Goal: Transaction & Acquisition: Purchase product/service

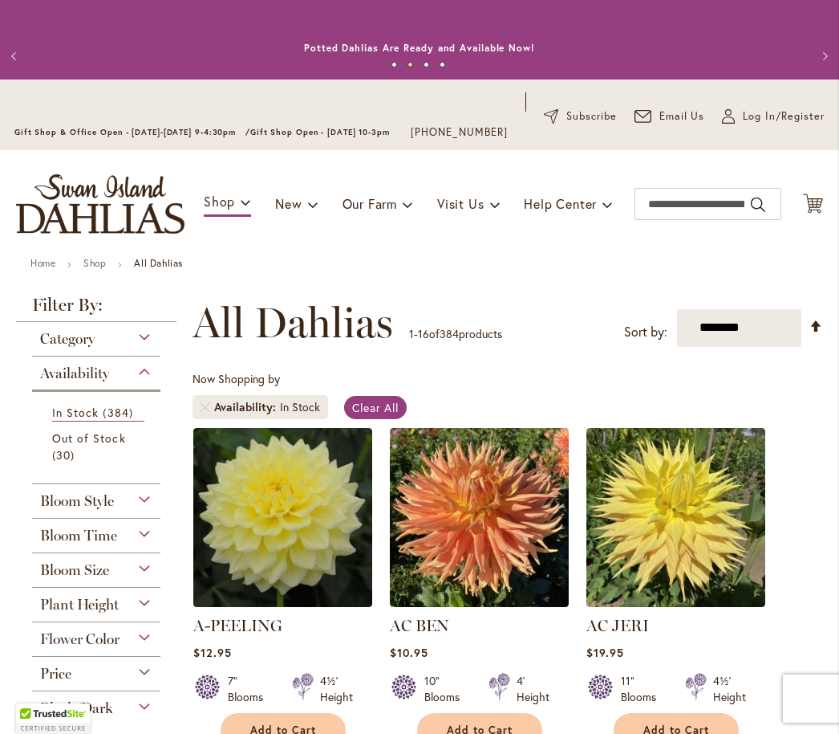
click at [159, 613] on div "Plant Height" at bounding box center [96, 600] width 128 height 26
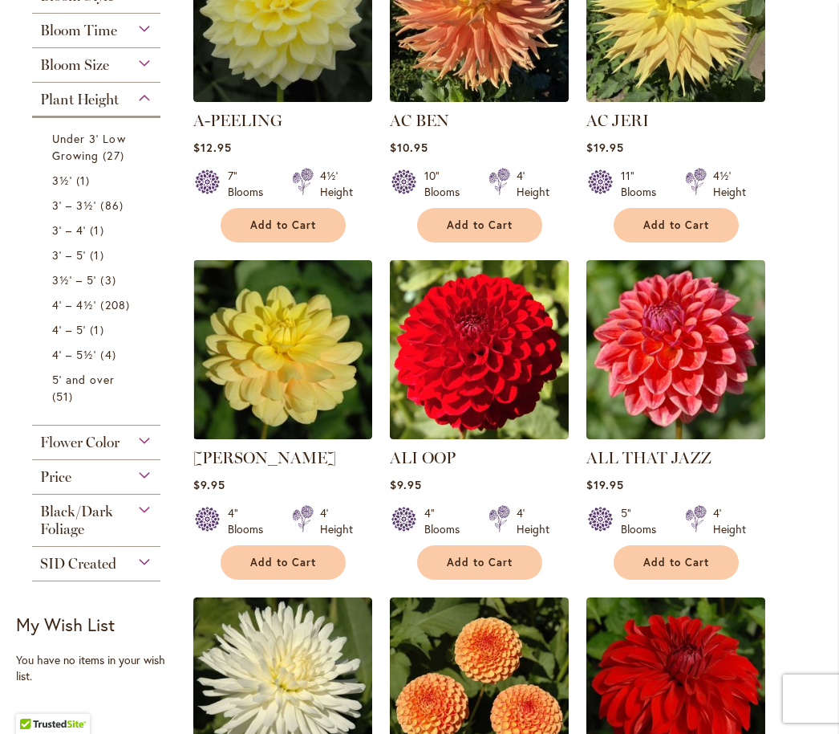
scroll to position [504, 0]
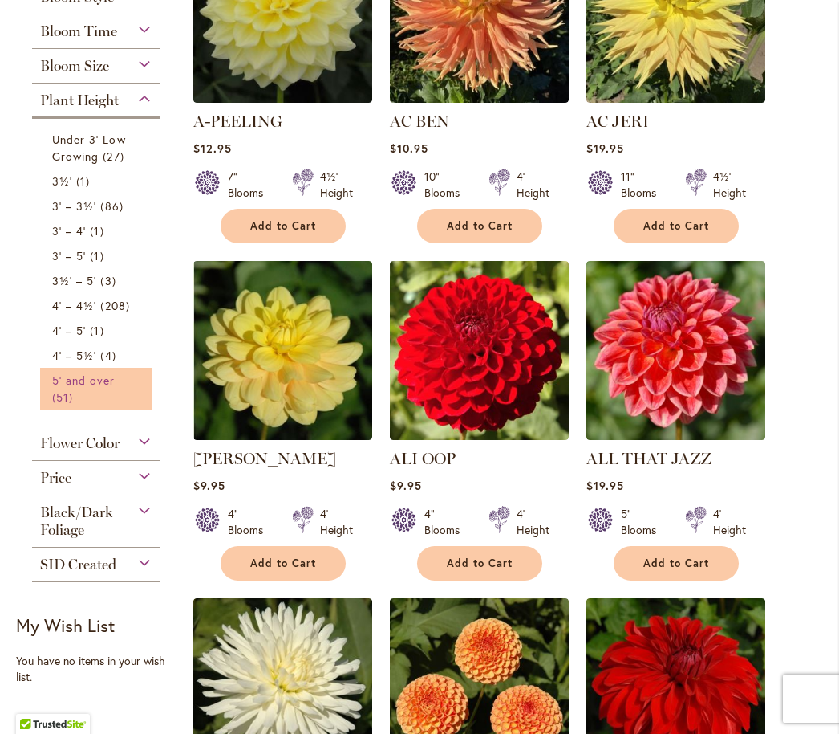
click at [91, 388] on span "5' and over" at bounding box center [83, 379] width 63 height 15
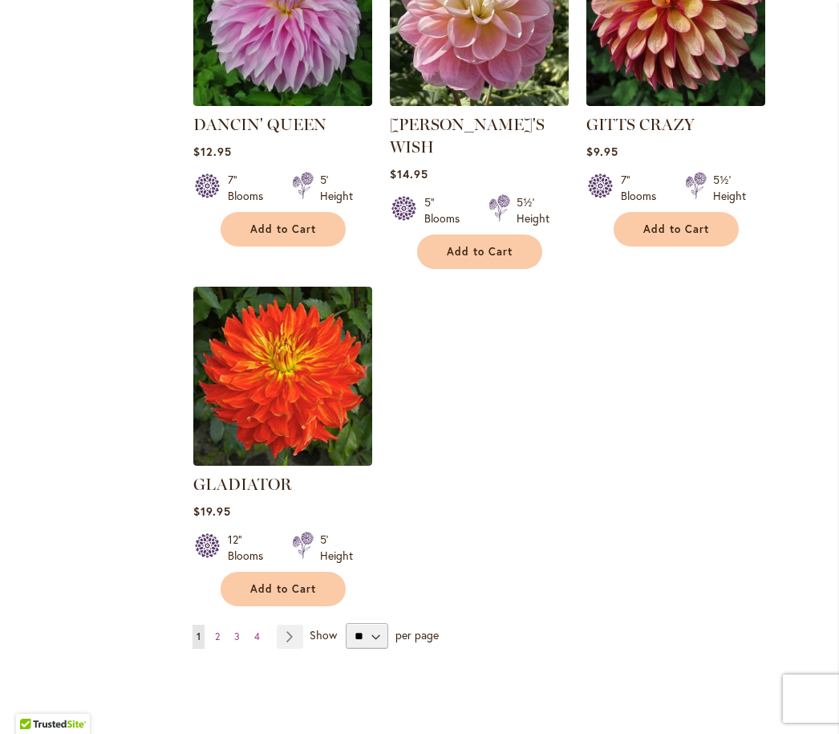
scroll to position [1872, 0]
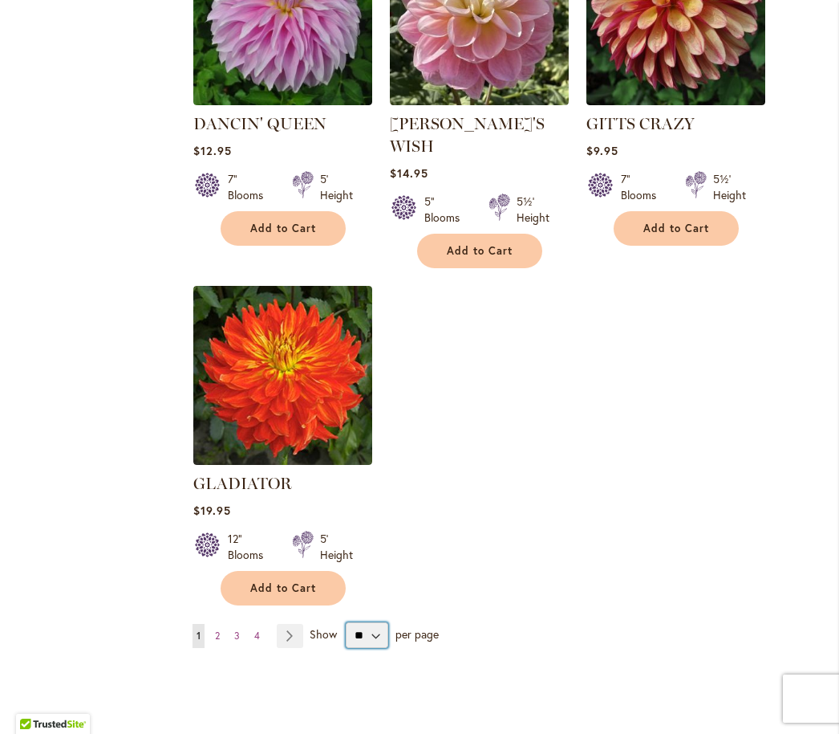
click at [371, 622] on select "** ** ** **" at bounding box center [367, 635] width 43 height 26
select select "**"
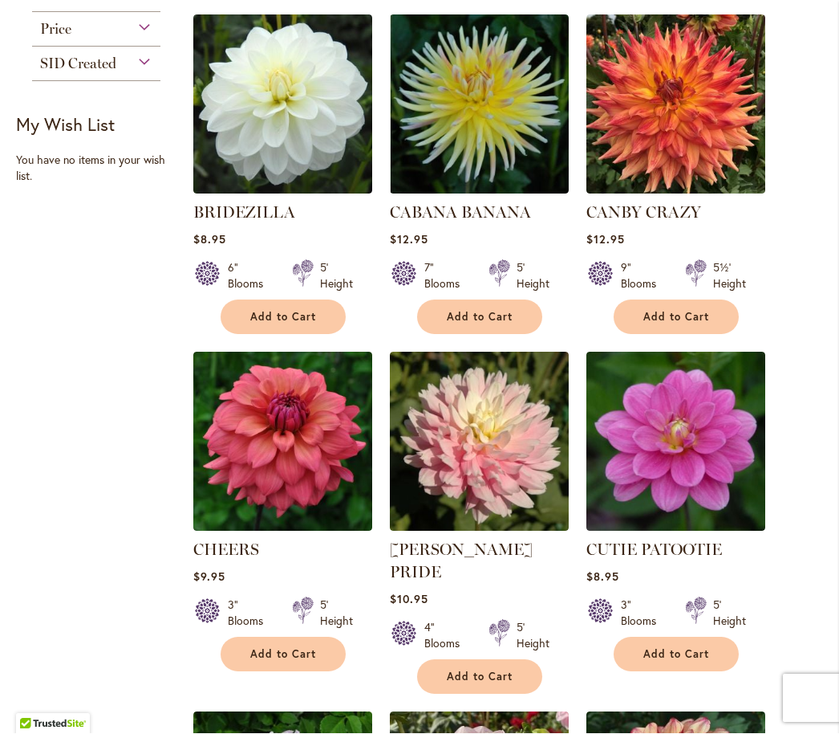
scroll to position [1086, 0]
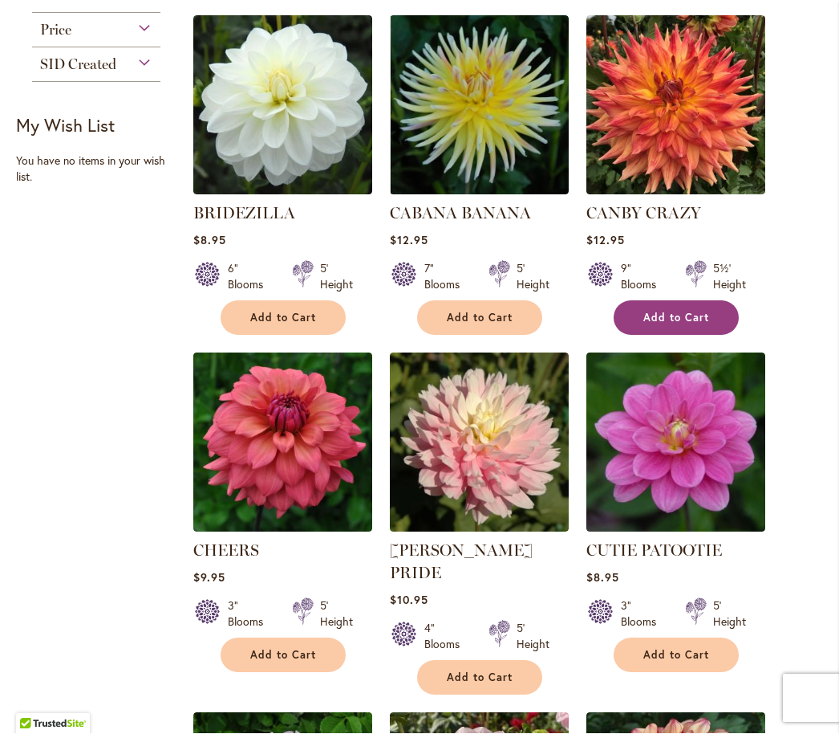
click at [705, 325] on span "Add to Cart" at bounding box center [677, 318] width 66 height 14
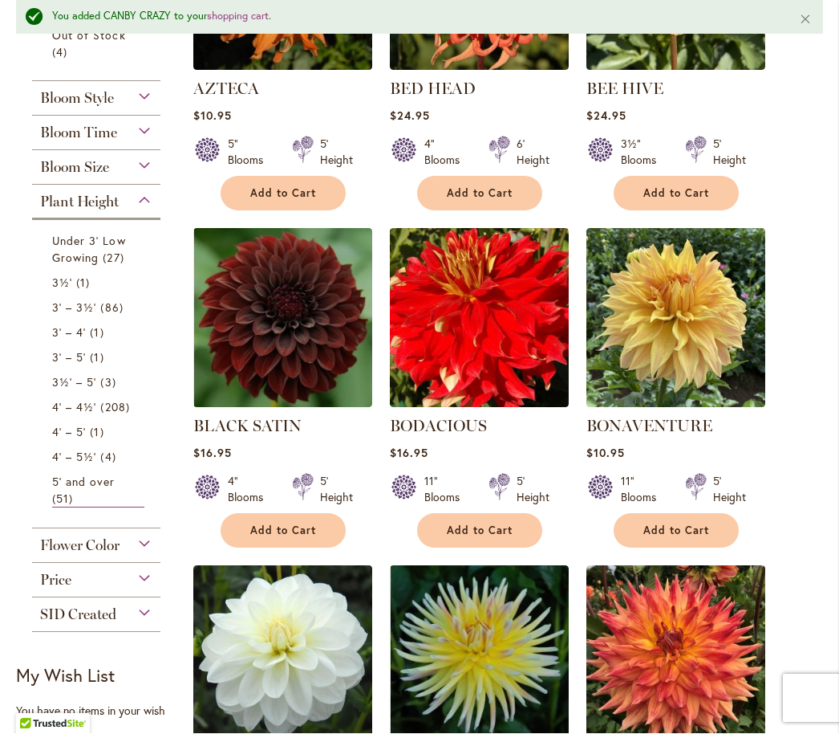
scroll to position [576, 0]
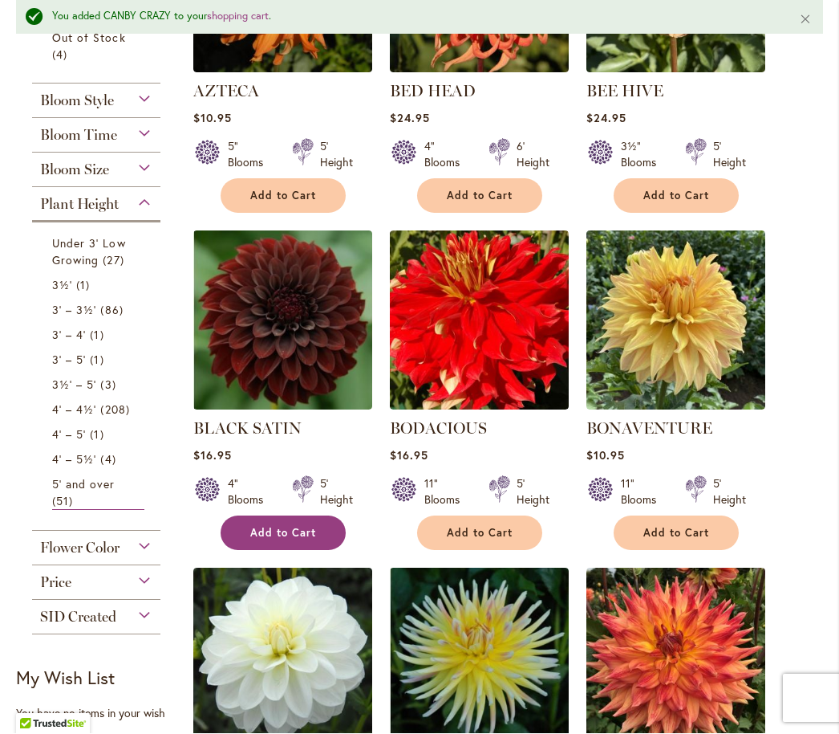
click at [286, 551] on button "Add to Cart" at bounding box center [283, 533] width 125 height 35
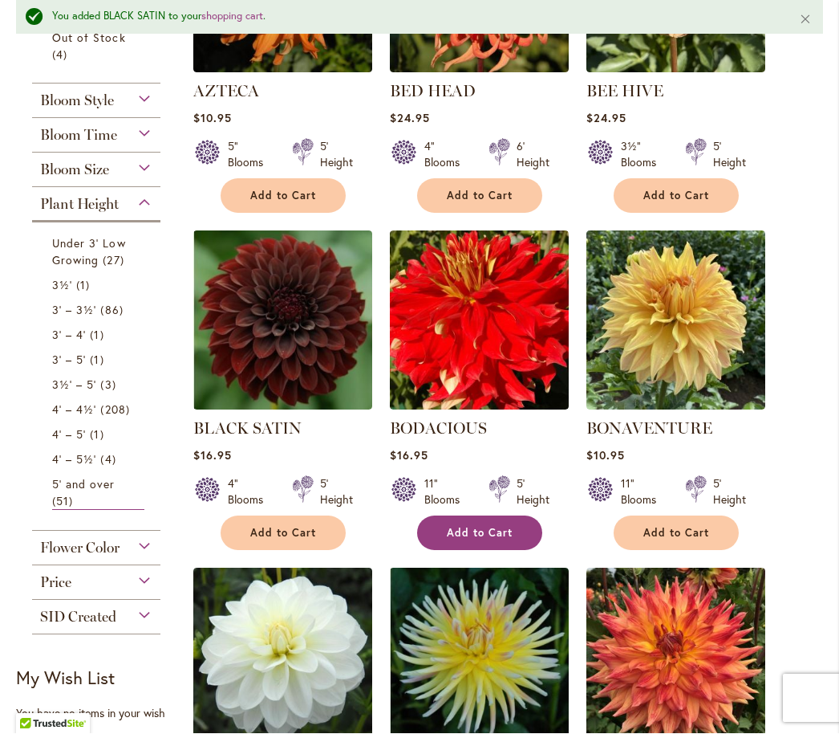
click at [514, 548] on button "Add to Cart" at bounding box center [479, 533] width 125 height 35
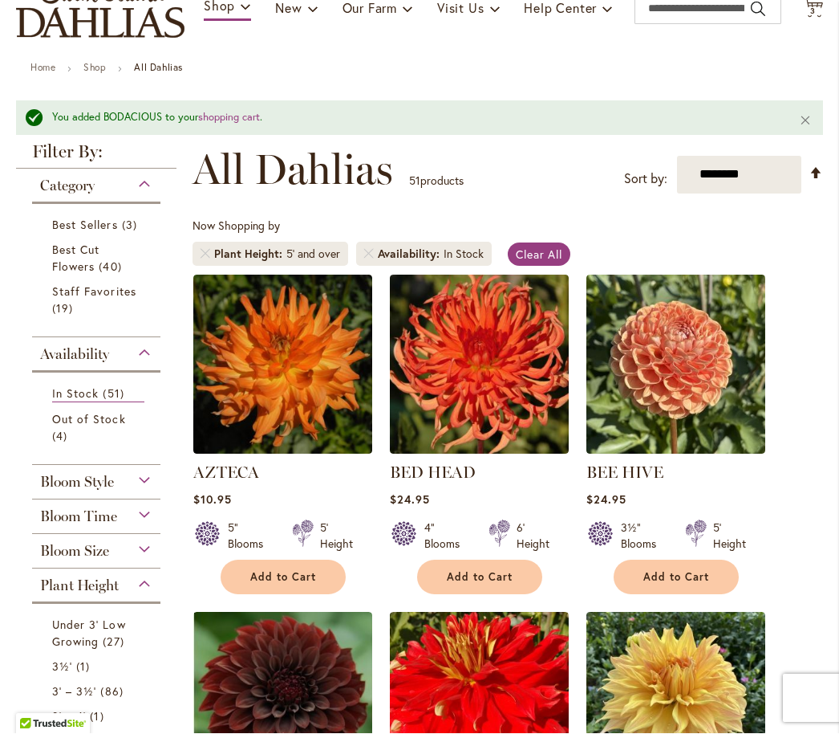
scroll to position [194, 0]
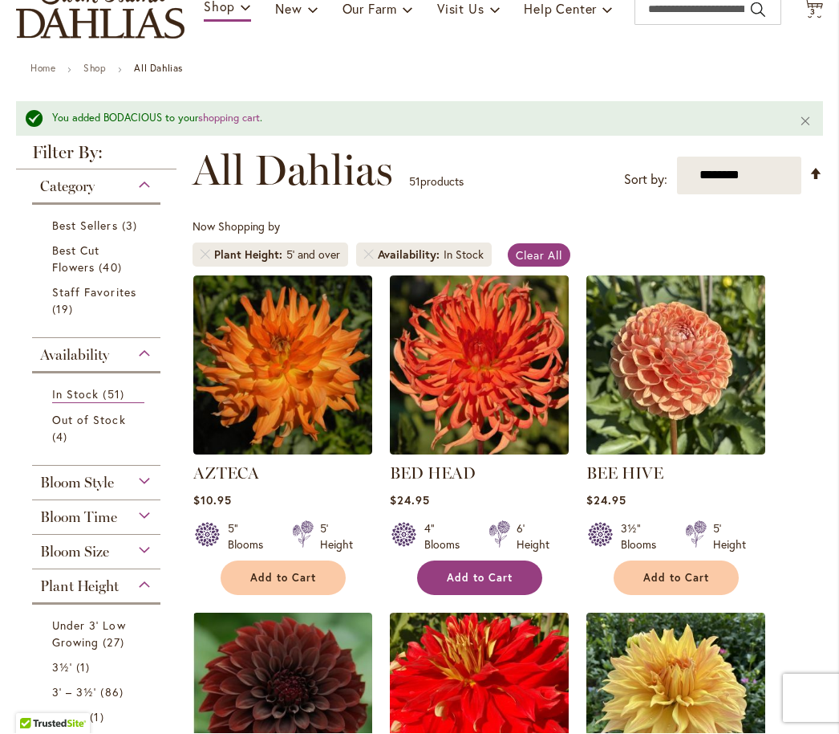
click at [498, 585] on span "Add to Cart" at bounding box center [480, 578] width 66 height 14
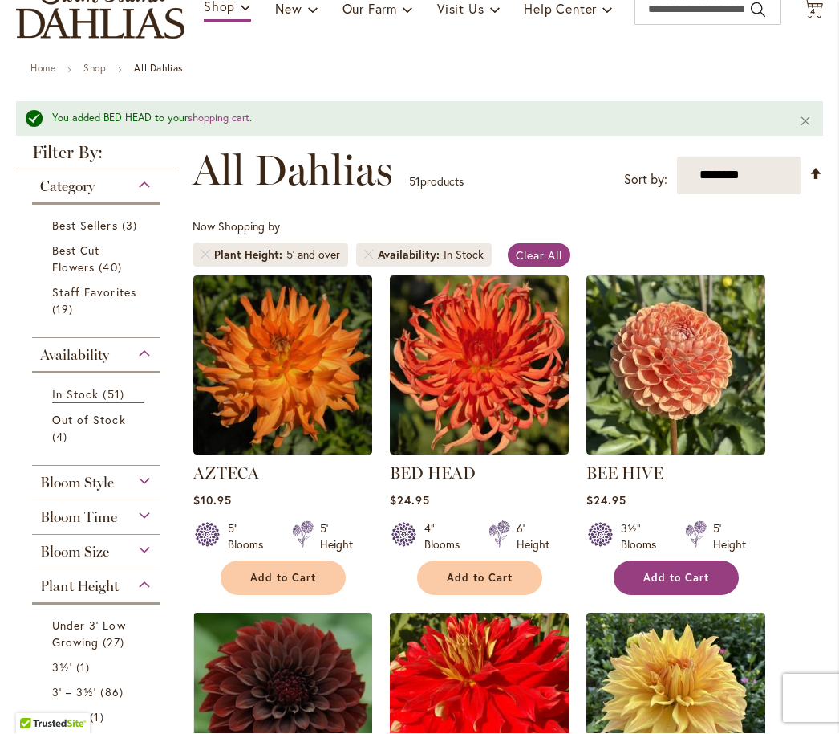
click at [700, 585] on span "Add to Cart" at bounding box center [677, 578] width 66 height 14
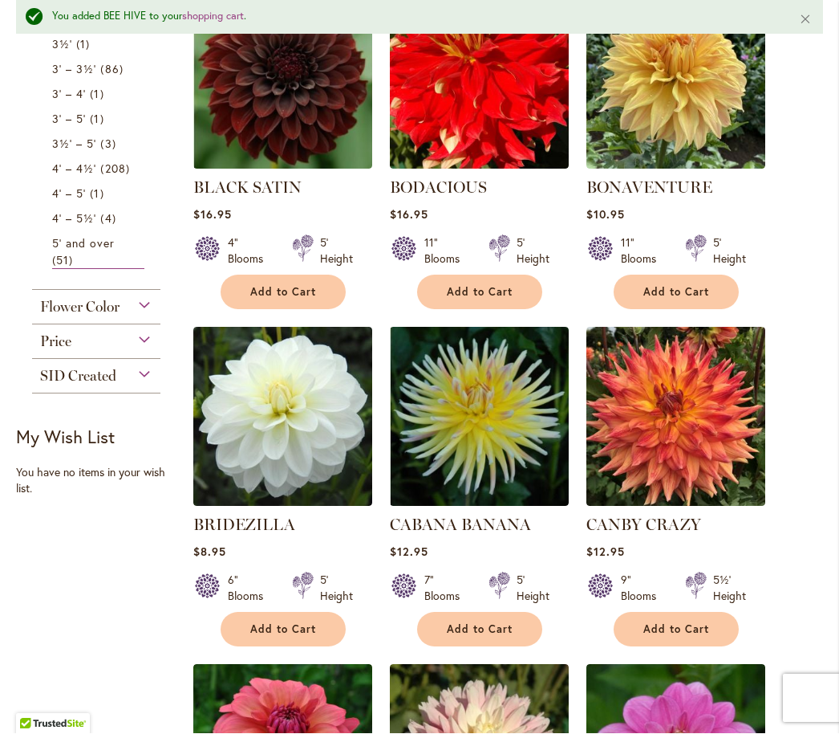
scroll to position [818, 0]
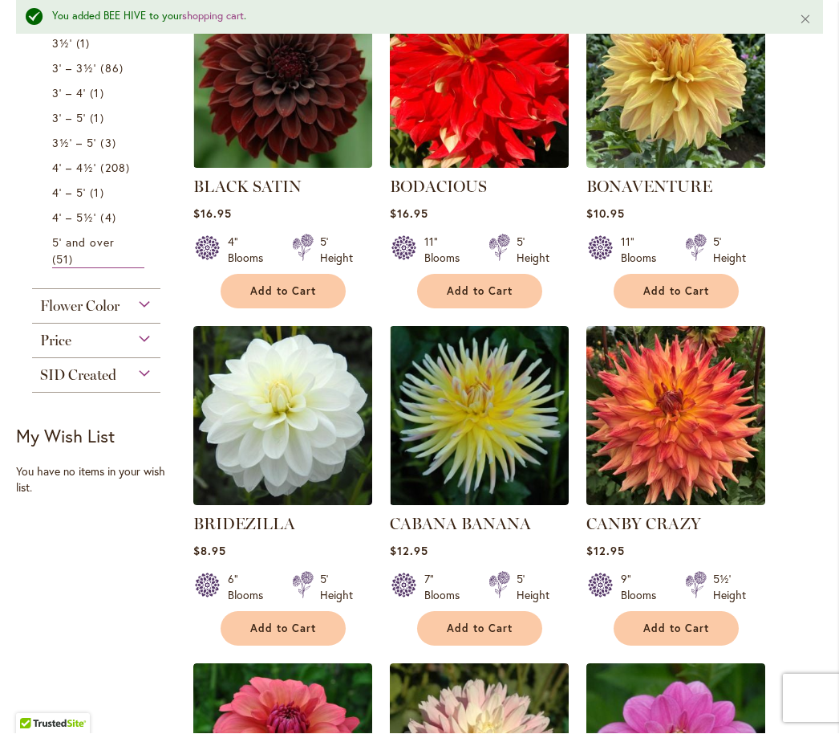
click at [114, 384] on span "SID Created" at bounding box center [78, 376] width 76 height 18
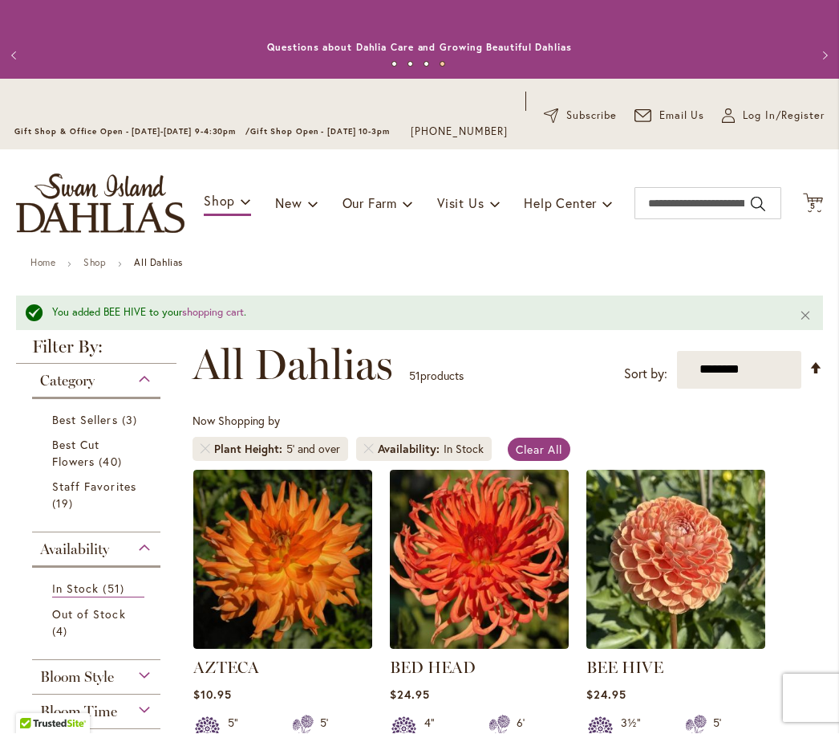
scroll to position [0, 0]
click at [75, 494] on span "Staff Favorites" at bounding box center [94, 486] width 84 height 15
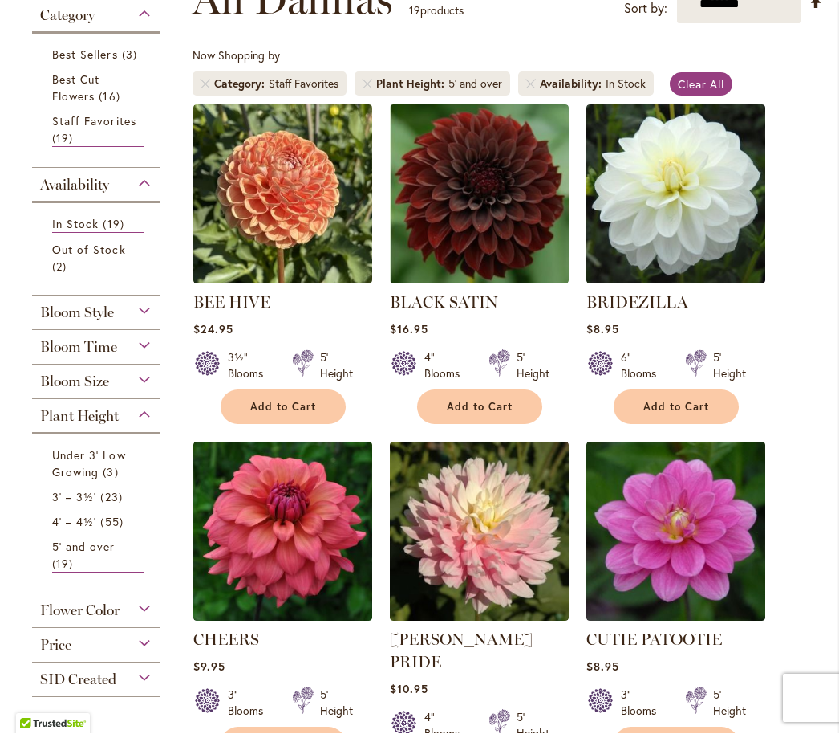
scroll to position [329, 0]
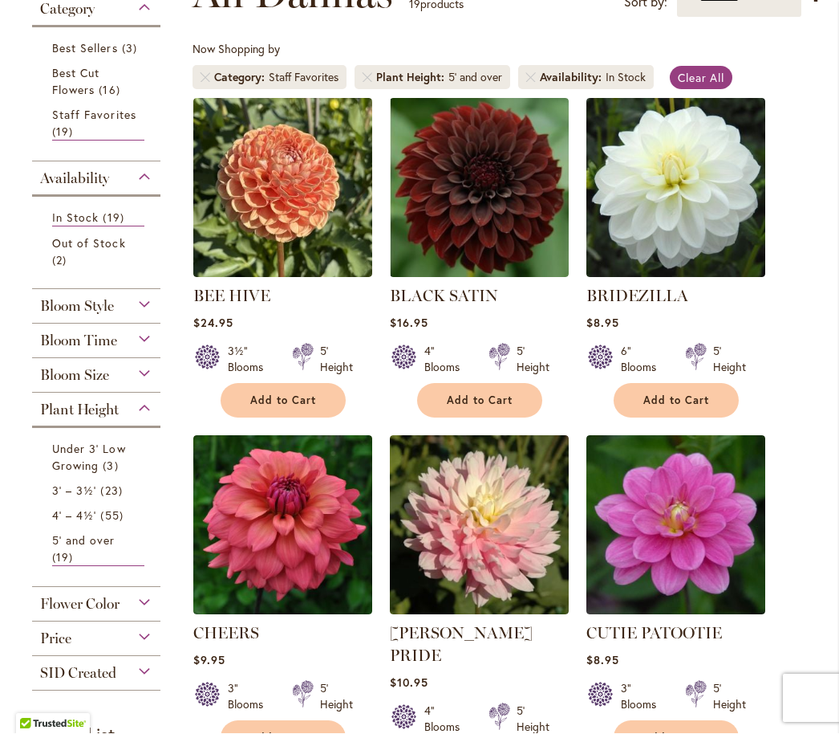
click at [143, 605] on div "Flower Color" at bounding box center [96, 600] width 128 height 26
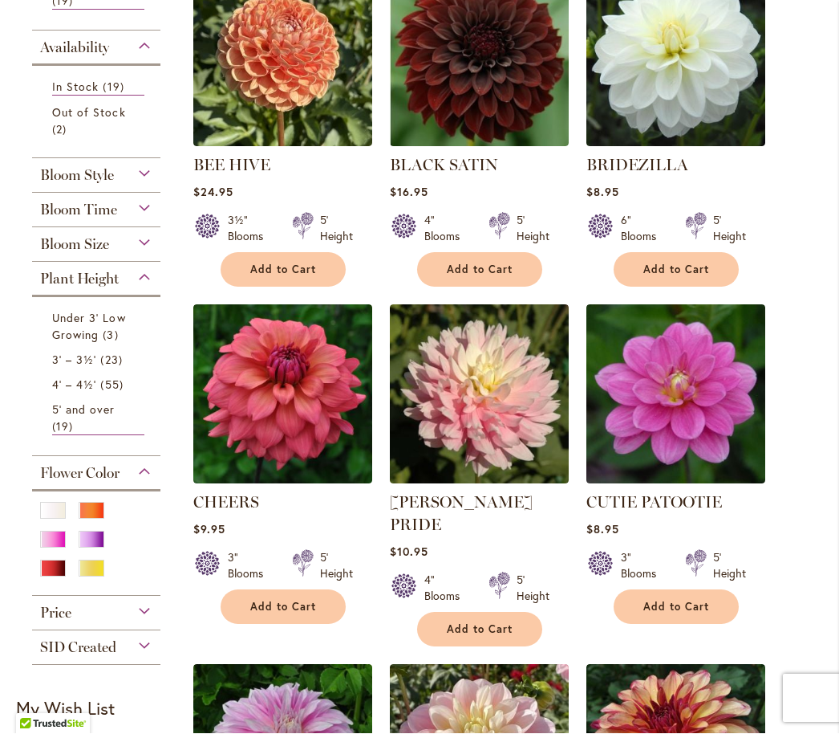
scroll to position [460, 0]
click at [96, 512] on div "Orange/Peach" at bounding box center [92, 510] width 26 height 17
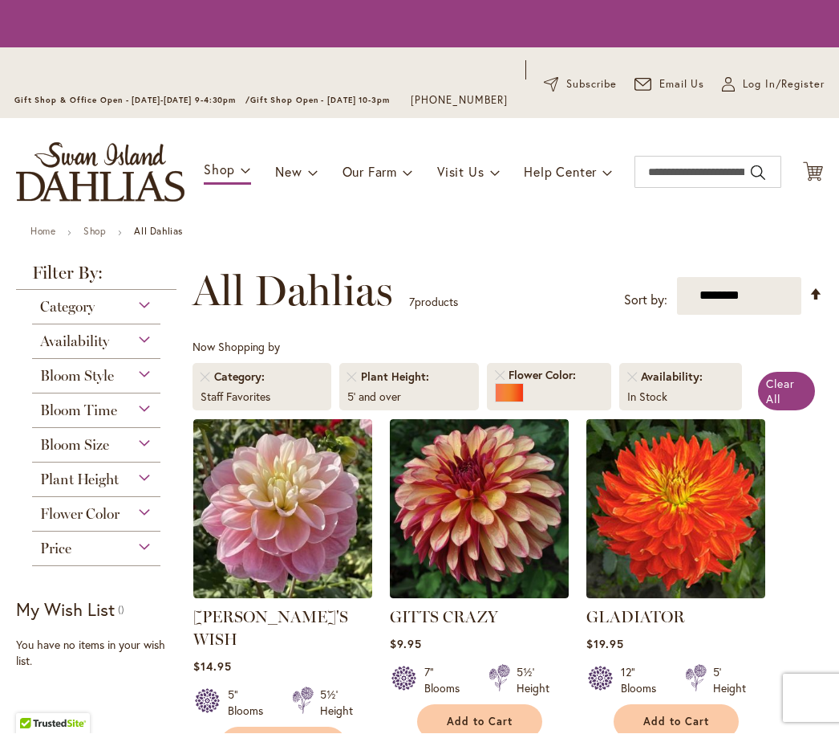
scroll to position [375, 0]
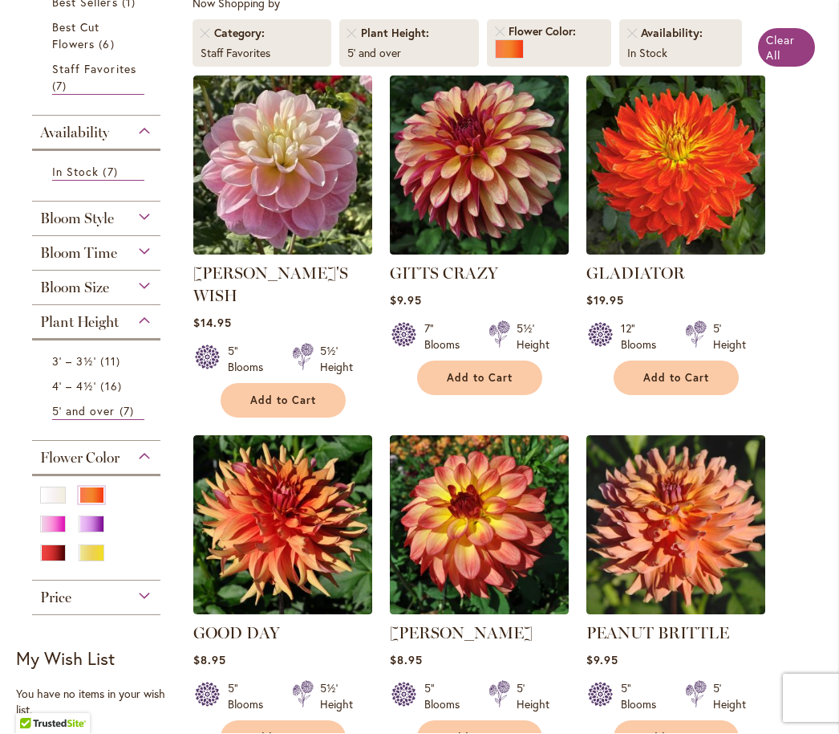
click at [109, 297] on span "Bloom Size" at bounding box center [74, 288] width 69 height 18
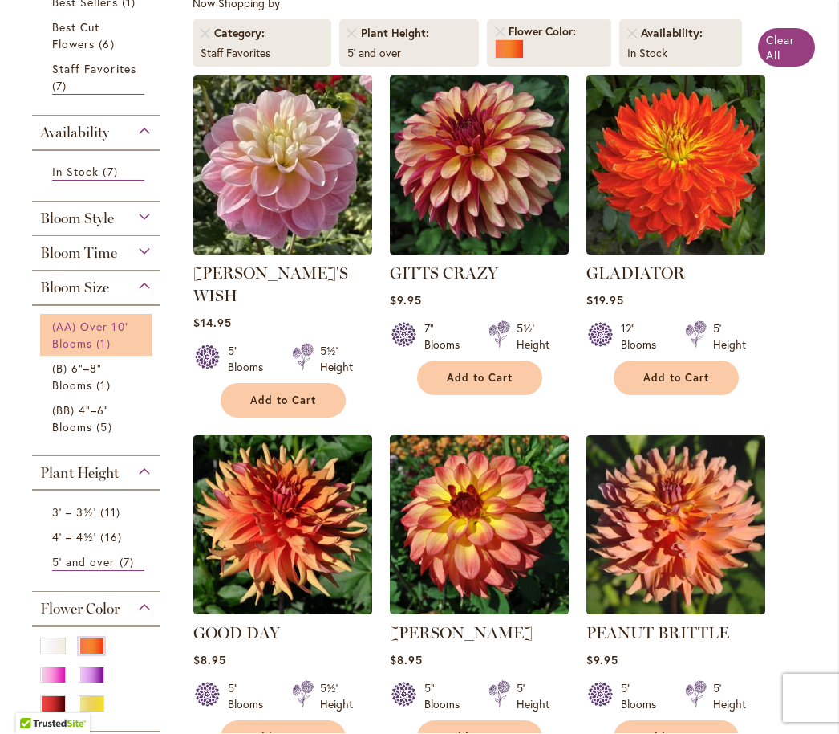
click at [85, 352] on span "(AA) Over 10" Blooms" at bounding box center [91, 335] width 78 height 32
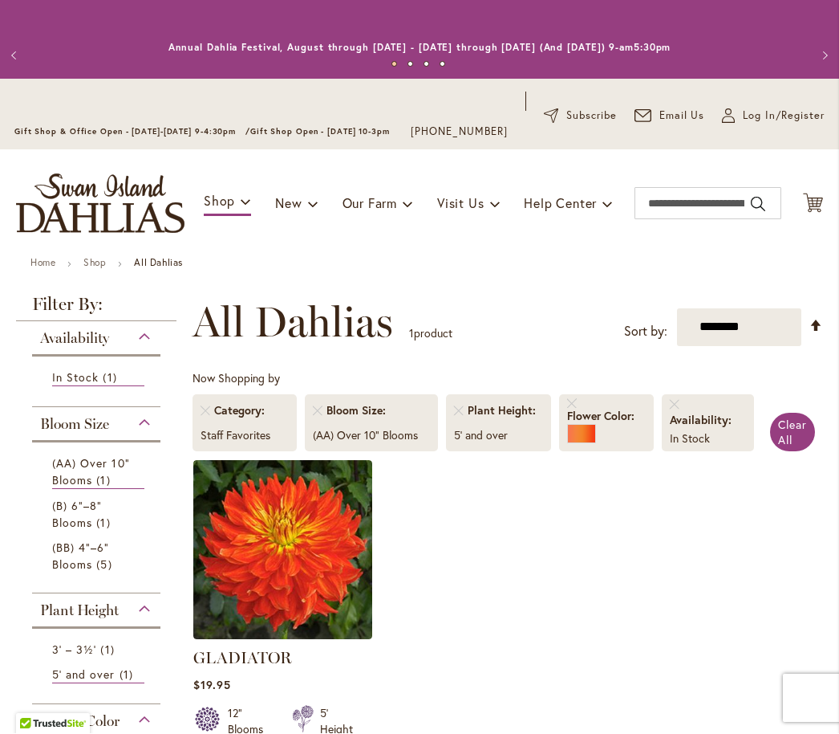
scroll to position [375, 0]
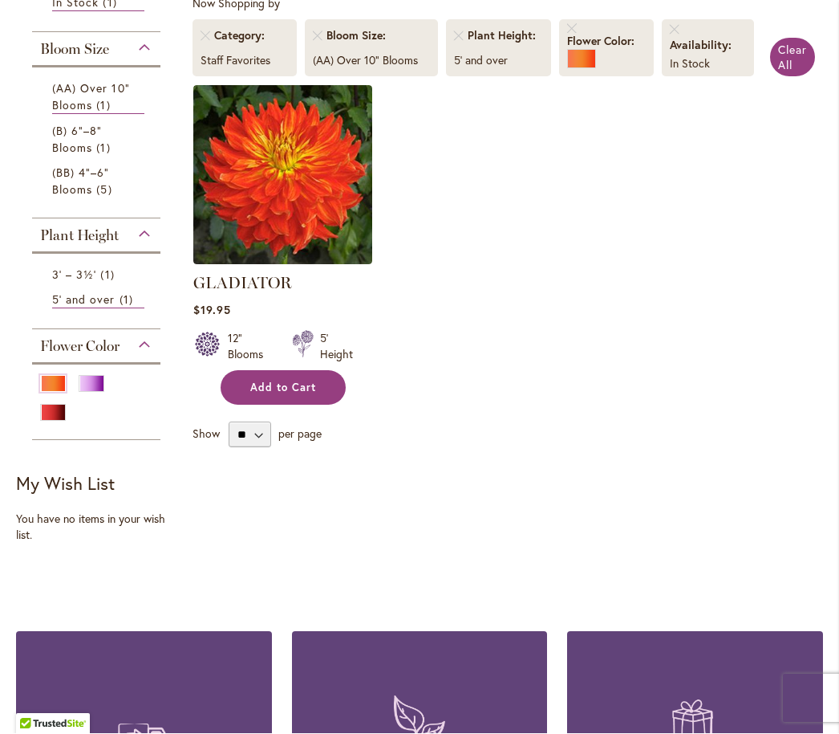
click at [311, 394] on button "Add to Cart" at bounding box center [283, 388] width 125 height 35
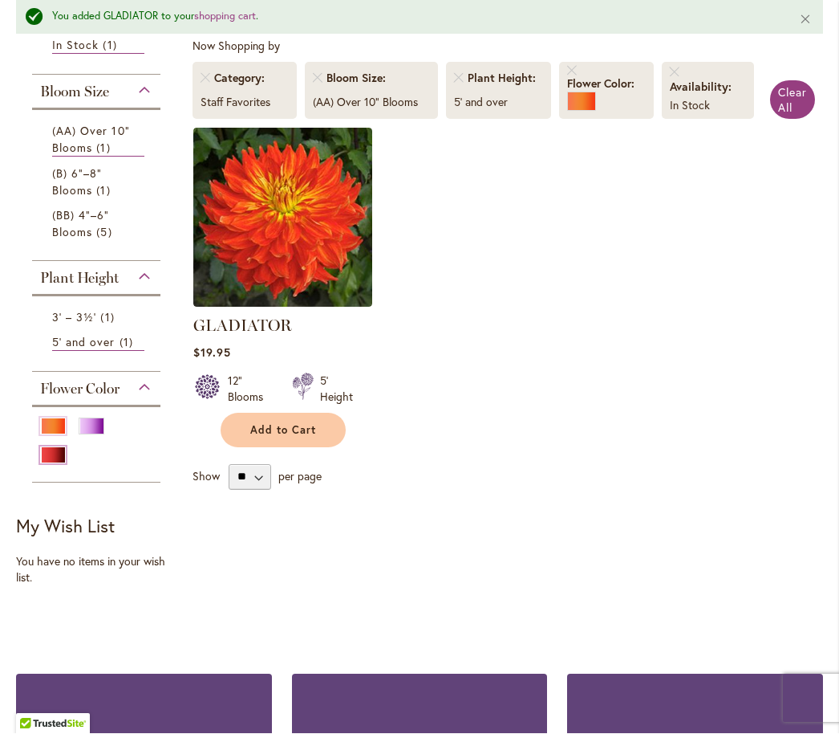
click at [63, 464] on div "Red" at bounding box center [53, 455] width 26 height 17
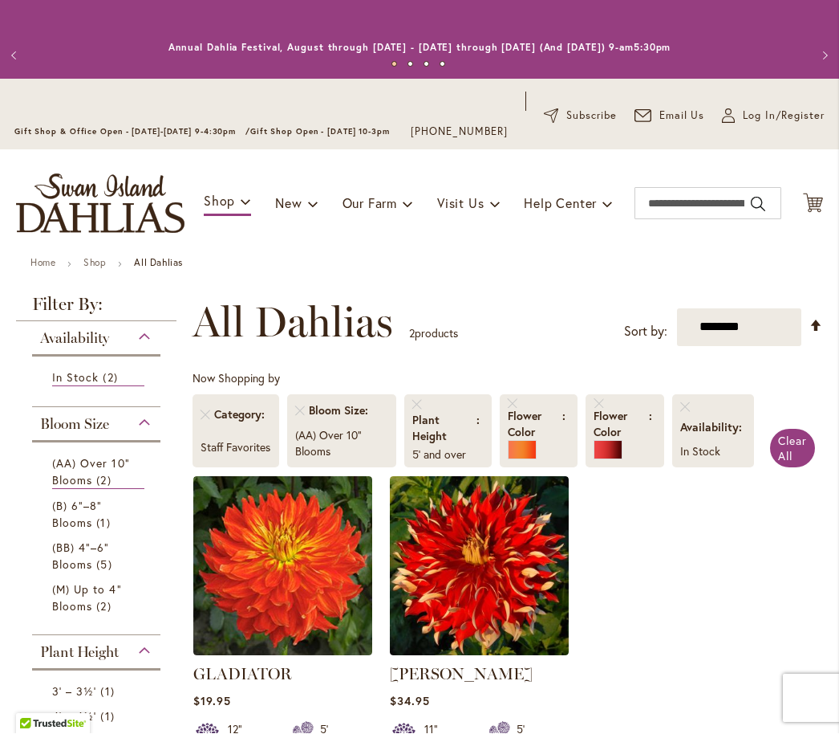
scroll to position [375, 0]
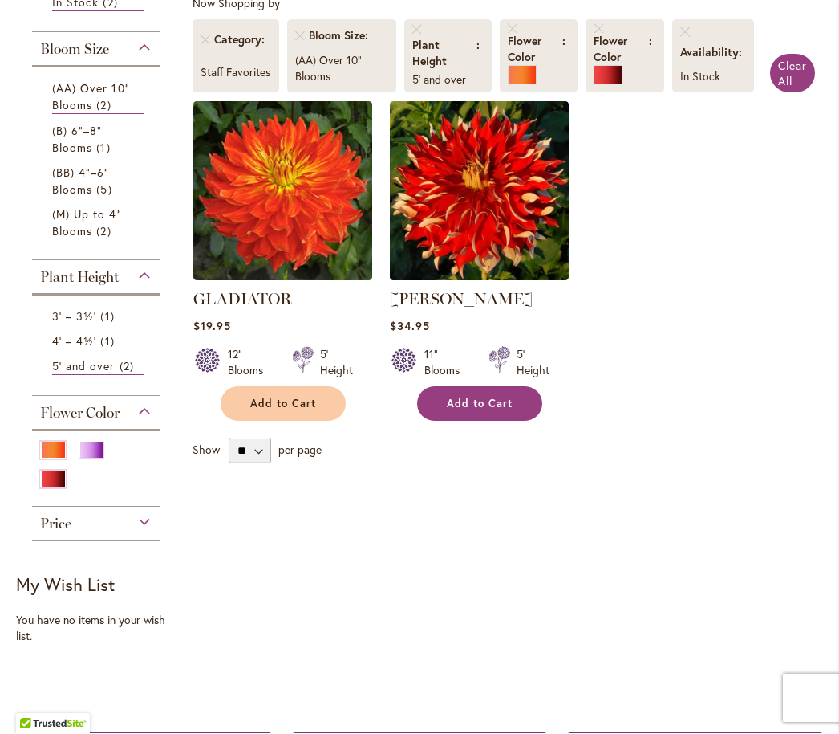
click at [478, 411] on span "Add to Cart" at bounding box center [480, 404] width 66 height 14
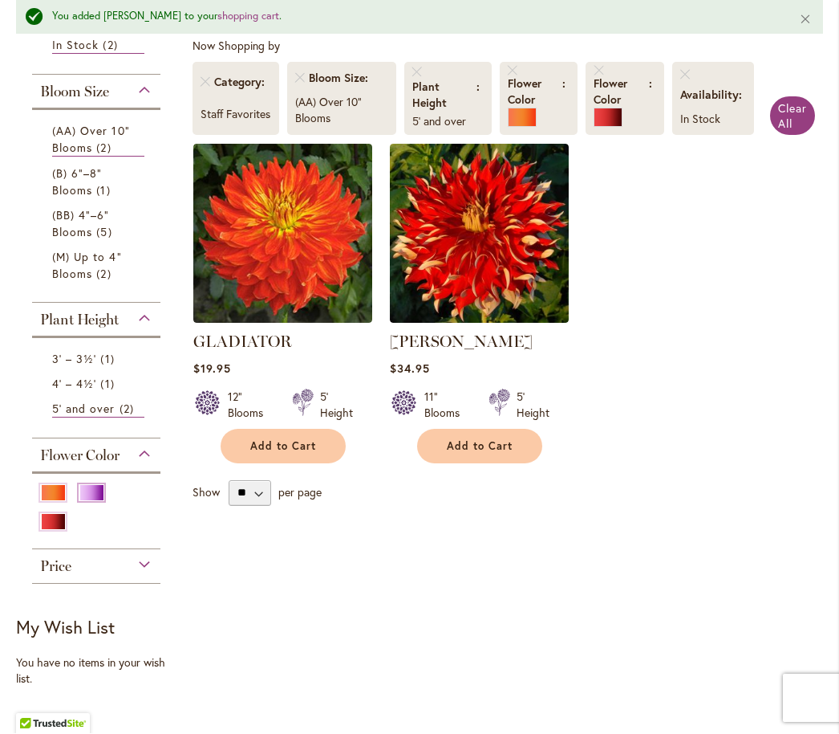
click at [95, 502] on div "Purple" at bounding box center [92, 493] width 26 height 17
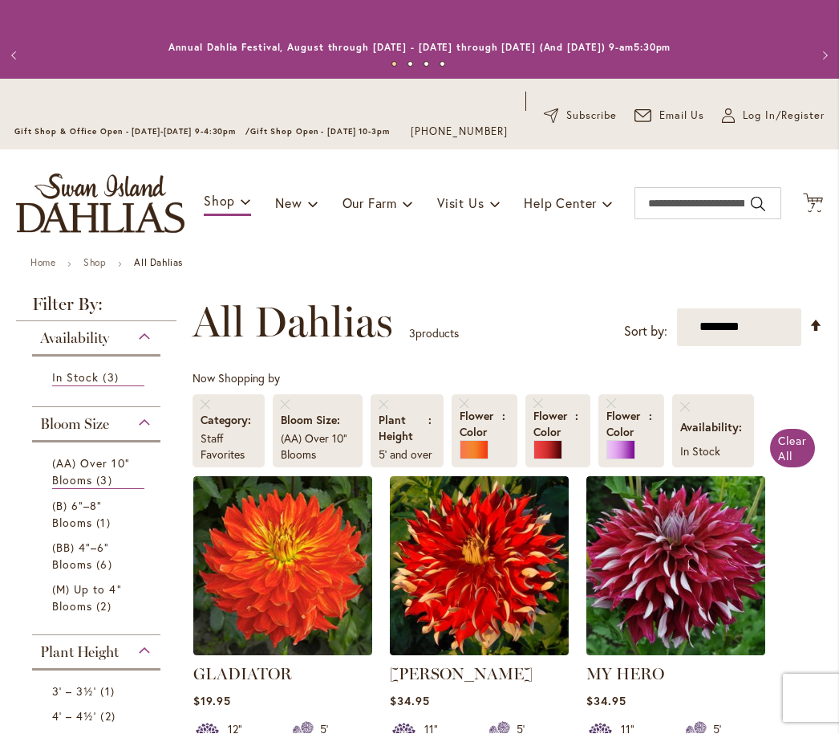
scroll to position [375, 0]
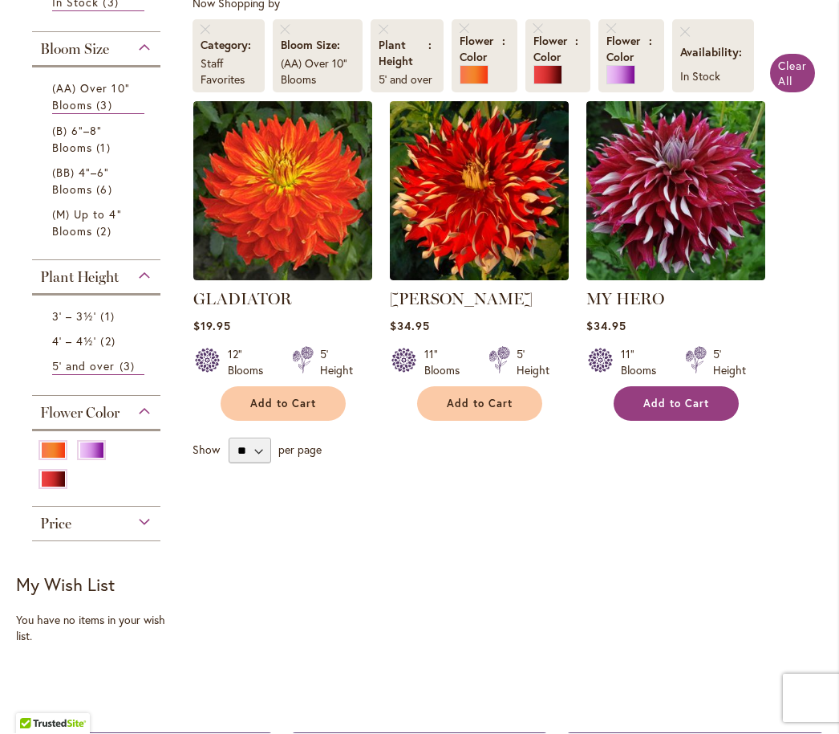
click at [670, 421] on button "Add to Cart" at bounding box center [676, 404] width 125 height 35
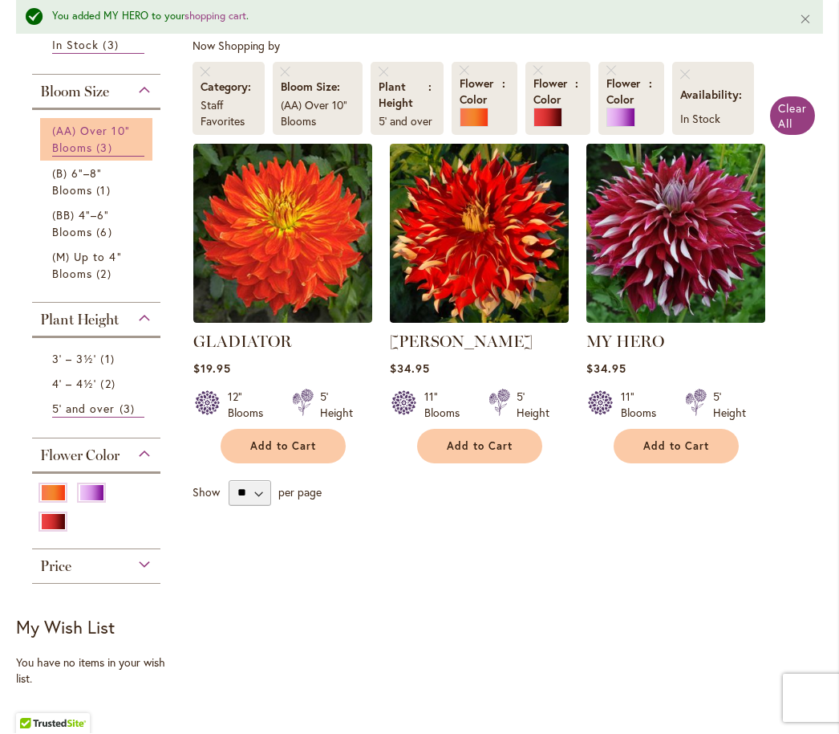
click at [91, 152] on span "(AA) Over 10" Blooms" at bounding box center [91, 140] width 78 height 32
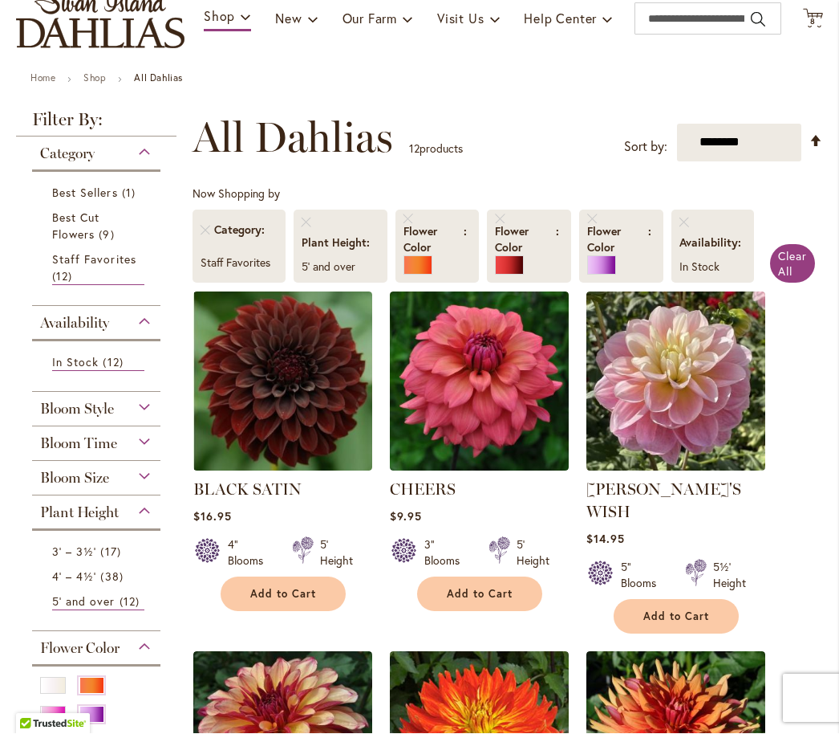
scroll to position [184, 0]
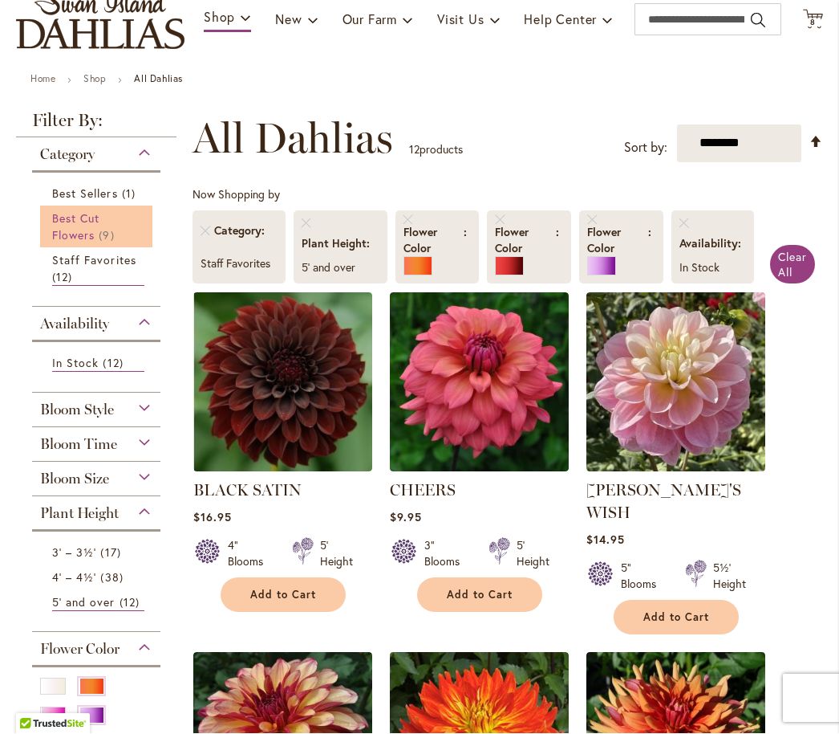
click at [79, 243] on span "Best Cut Flowers" at bounding box center [75, 227] width 47 height 32
